Goal: Task Accomplishment & Management: Complete application form

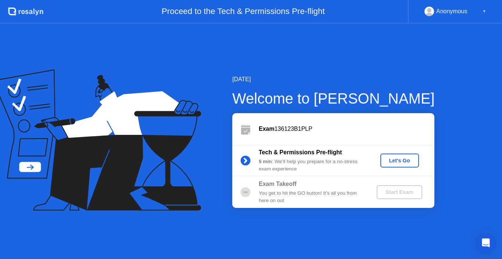
click at [396, 161] on div "Let's Go" at bounding box center [400, 161] width 33 height 6
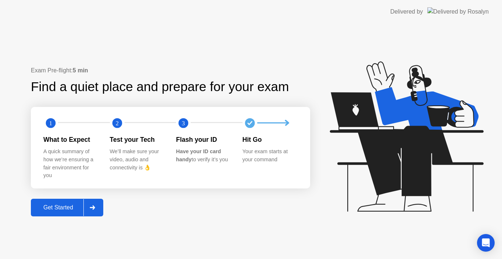
click at [77, 205] on div "Get Started" at bounding box center [58, 208] width 50 height 7
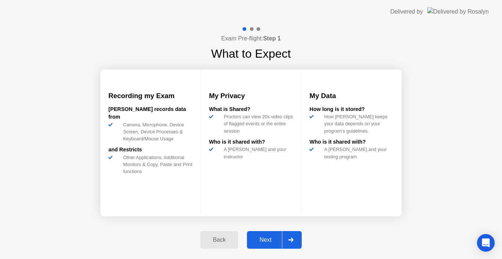
click at [269, 237] on div "Next" at bounding box center [265, 240] width 33 height 7
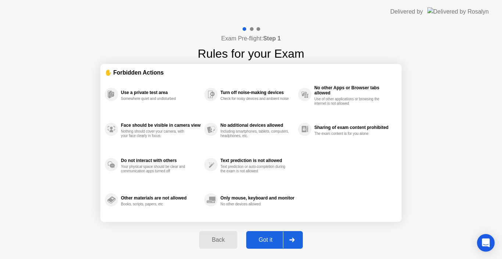
click at [269, 237] on div "Got it" at bounding box center [266, 240] width 35 height 7
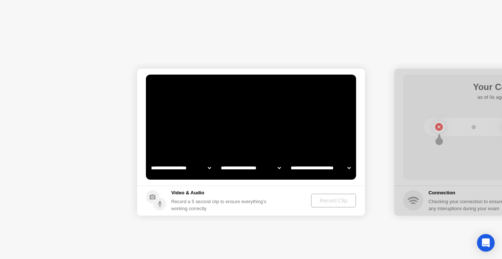
select select "**********"
select select "*******"
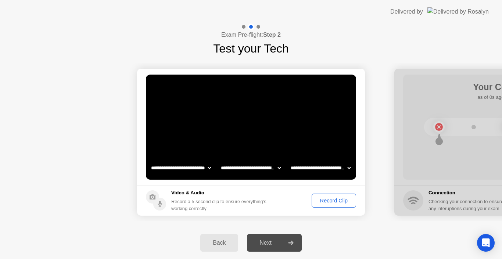
click at [277, 242] on div "Next" at bounding box center [265, 243] width 33 height 7
click at [336, 202] on div "Record Clip" at bounding box center [333, 201] width 39 height 6
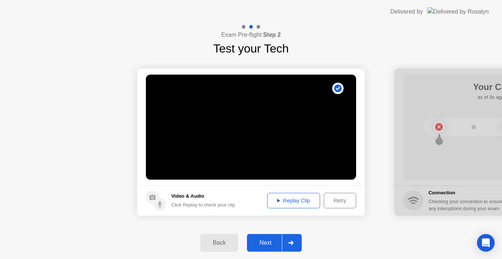
click at [271, 238] on button "Next" at bounding box center [274, 243] width 55 height 18
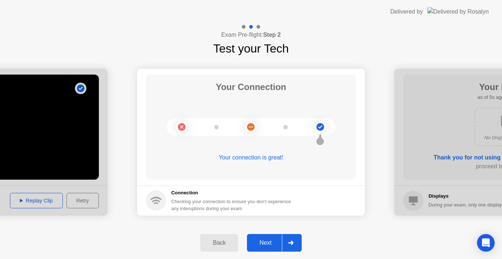
click at [259, 241] on div "Next" at bounding box center [265, 243] width 33 height 7
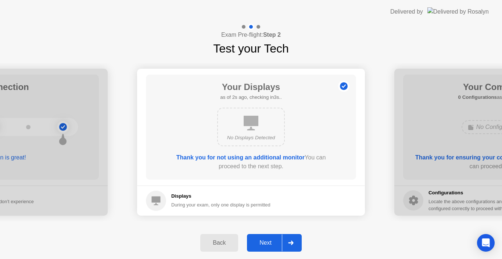
click at [260, 241] on div "Next" at bounding box center [265, 243] width 33 height 7
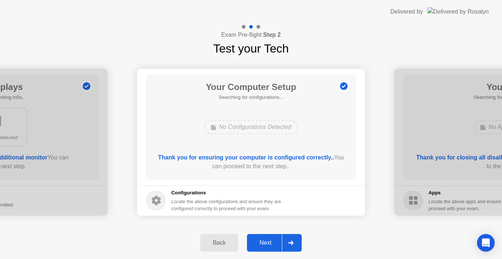
click at [261, 241] on div "Next" at bounding box center [265, 243] width 33 height 7
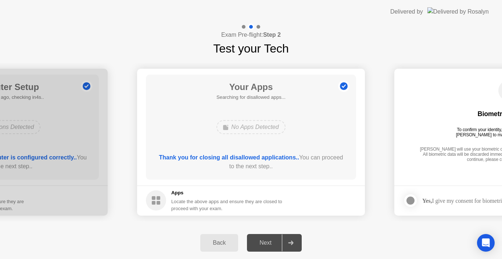
click at [261, 241] on div "Next" at bounding box center [265, 243] width 33 height 7
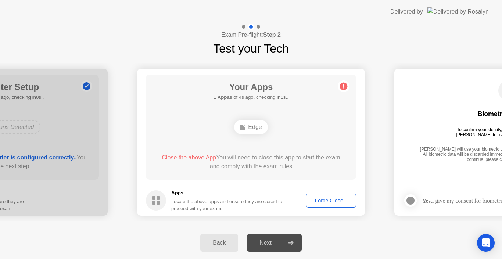
click at [331, 202] on div "Force Close..." at bounding box center [331, 201] width 45 height 6
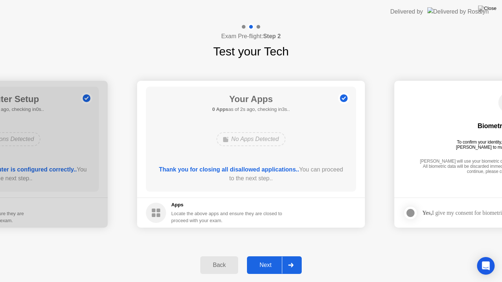
click at [273, 259] on div "Next" at bounding box center [265, 265] width 33 height 7
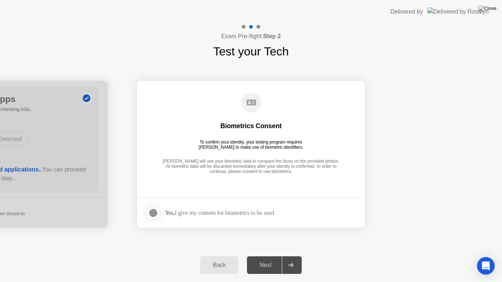
click at [153, 212] on div at bounding box center [153, 213] width 9 height 9
click at [271, 259] on div "Next" at bounding box center [265, 265] width 33 height 7
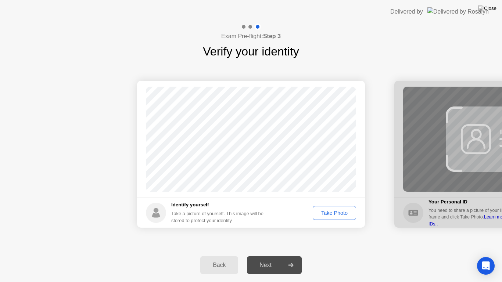
click at [334, 214] on div "Take Photo" at bounding box center [335, 213] width 38 height 6
click at [266, 259] on button "Next" at bounding box center [274, 266] width 55 height 18
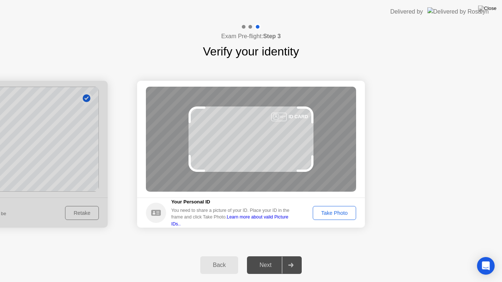
click at [330, 212] on div "Take Photo" at bounding box center [335, 213] width 38 height 6
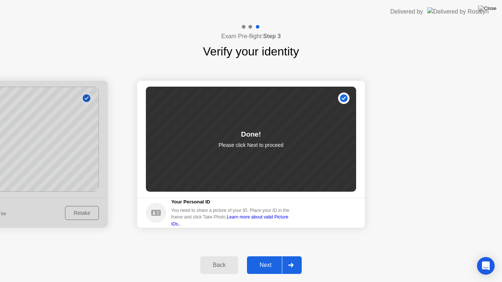
click at [270, 259] on div "Next" at bounding box center [265, 265] width 33 height 7
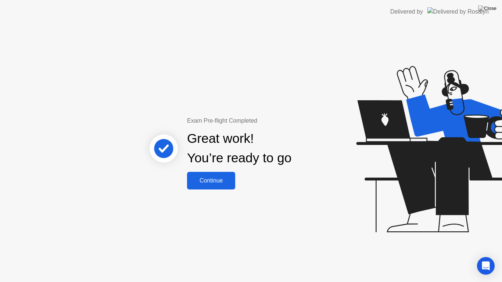
click at [215, 181] on div "Continue" at bounding box center [211, 181] width 44 height 7
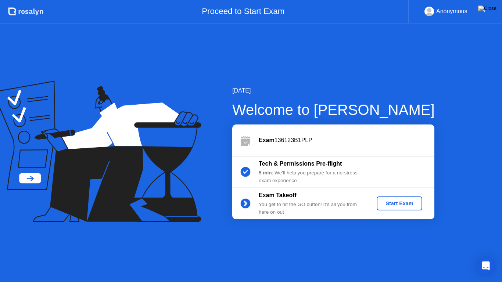
click at [393, 206] on div "Start Exam" at bounding box center [399, 204] width 39 height 6
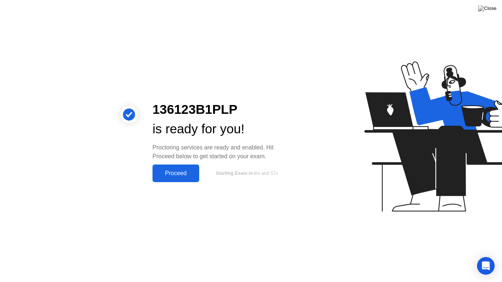
click at [172, 177] on div "Proceed" at bounding box center [176, 173] width 42 height 7
